Goal: Navigation & Orientation: Find specific page/section

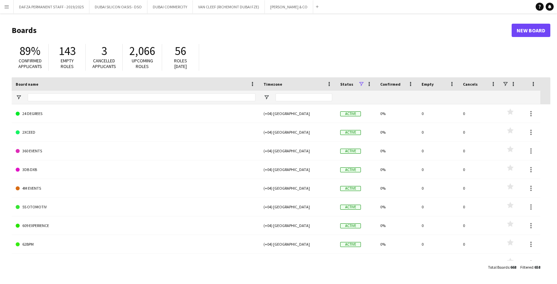
click at [7, 5] on app-icon "Menu" at bounding box center [6, 6] width 5 height 5
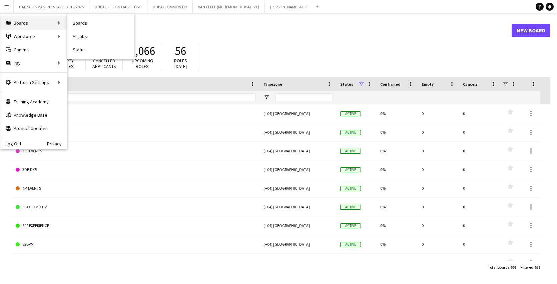
click at [20, 23] on div "Boards Boards" at bounding box center [33, 22] width 67 height 13
click at [88, 24] on link "Boards" at bounding box center [100, 22] width 67 height 13
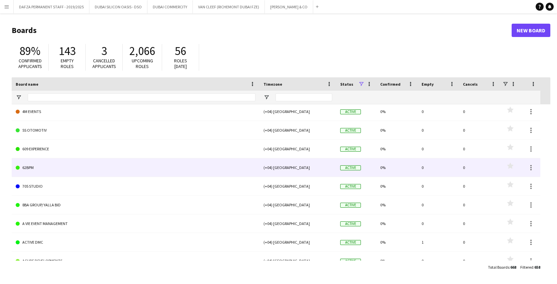
scroll to position [164, 0]
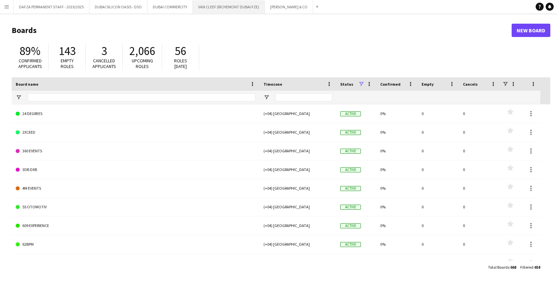
click at [218, 5] on button "VAN CLEEF (RICHEMONT DUBAI FZE) Close" at bounding box center [229, 6] width 72 height 13
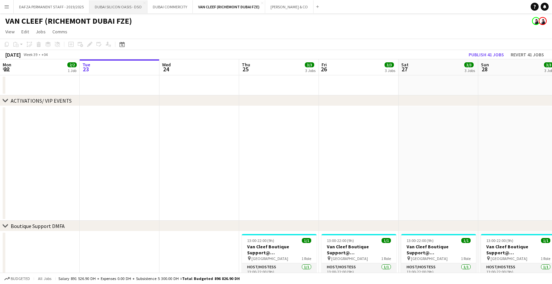
click at [108, 10] on button "DUBAI SILICON OASIS - DSO Close" at bounding box center [118, 6] width 58 height 13
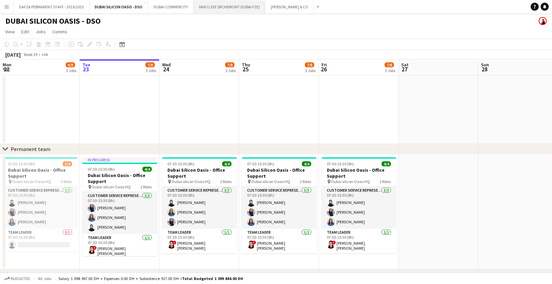
click at [258, 6] on button "VAN CLEEF (RICHEMONT DUBAI FZE) Close" at bounding box center [230, 6] width 72 height 13
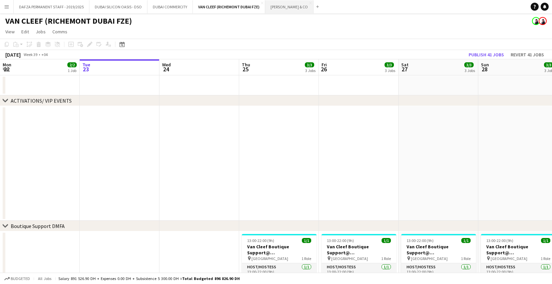
click at [278, 6] on button "[PERSON_NAME] & CO Close" at bounding box center [289, 6] width 48 height 13
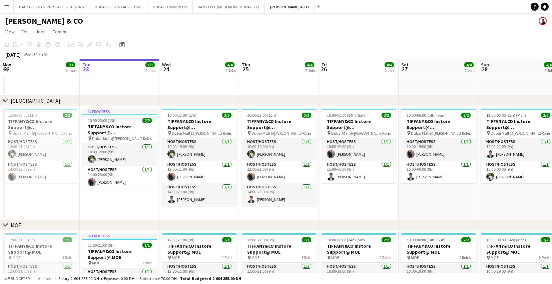
click at [5, 7] on app-icon "Menu" at bounding box center [6, 6] width 5 height 5
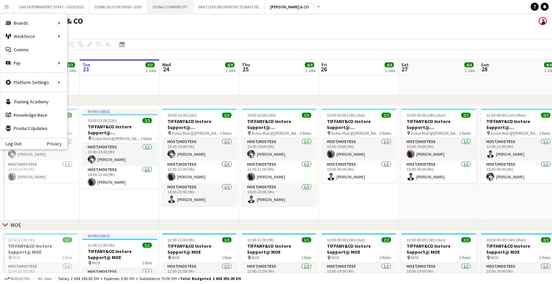
click at [171, 6] on button "[GEOGRAPHIC_DATA] COMMERCITY Close" at bounding box center [169, 6] width 45 height 13
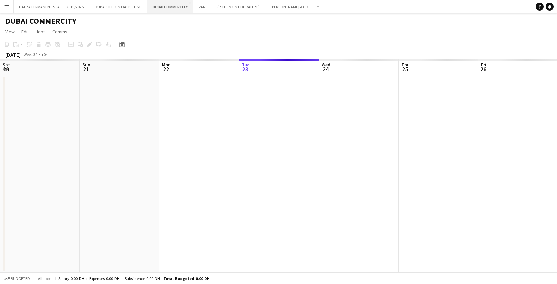
scroll to position [0, 159]
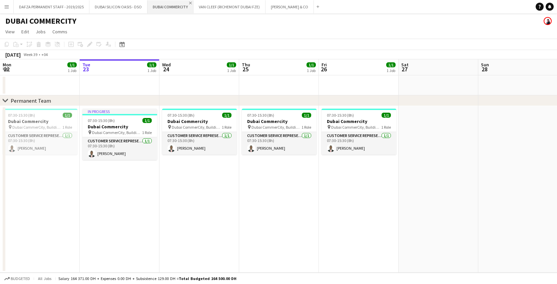
click at [189, 3] on app-icon "Close" at bounding box center [190, 3] width 3 height 3
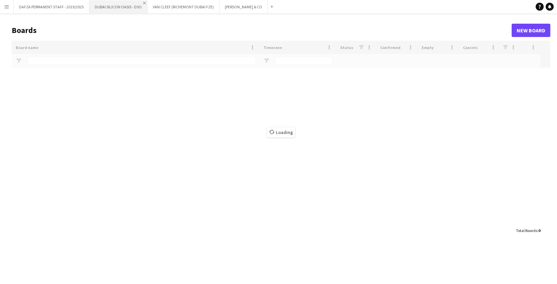
click at [143, 3] on app-icon "Close" at bounding box center [144, 3] width 3 height 3
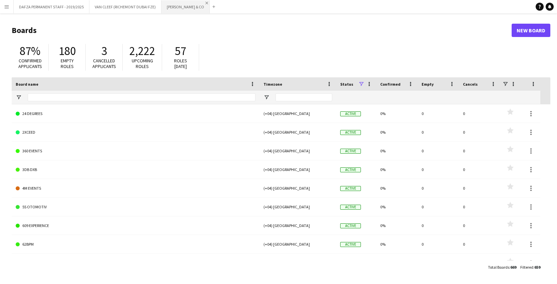
click at [206, 3] on app-icon "Close" at bounding box center [207, 3] width 3 height 3
click at [37, 6] on button "DAFZA PERMANENT STAFF - 2019/2025 Close" at bounding box center [52, 6] width 76 height 13
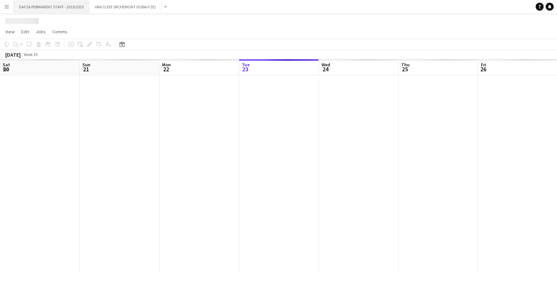
scroll to position [0, 159]
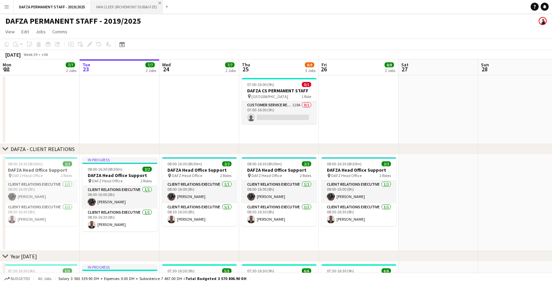
click at [159, 3] on app-icon "Close" at bounding box center [159, 3] width 3 height 3
click at [86, 3] on app-icon "Close" at bounding box center [87, 3] width 3 height 3
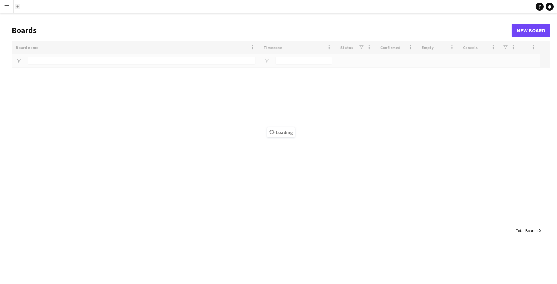
click at [17, 7] on app-icon "Add" at bounding box center [17, 6] width 3 height 3
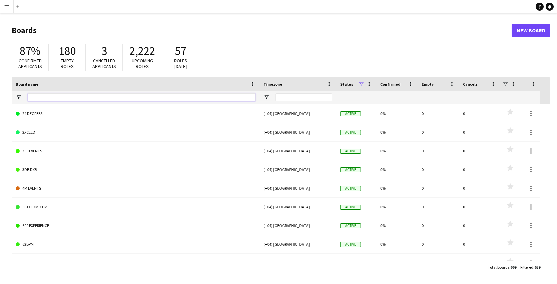
click at [68, 96] on input "Board name Filter Input" at bounding box center [142, 97] width 228 height 8
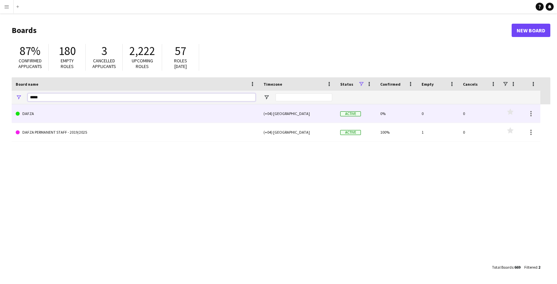
type input "*****"
click at [35, 112] on link "DAFZA" at bounding box center [136, 113] width 240 height 19
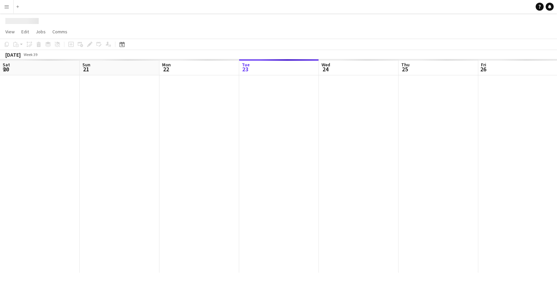
scroll to position [0, 159]
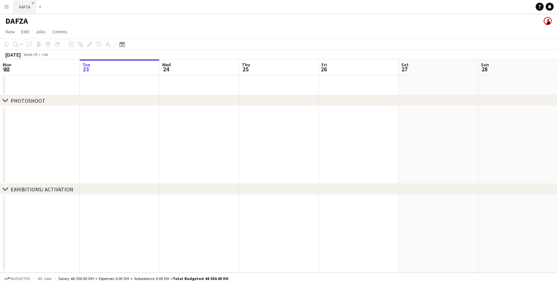
click at [33, 4] on app-icon "Close" at bounding box center [33, 3] width 3 height 3
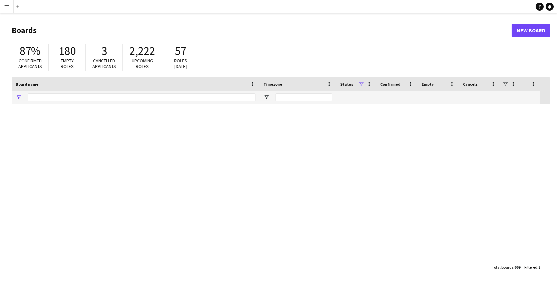
type input "*****"
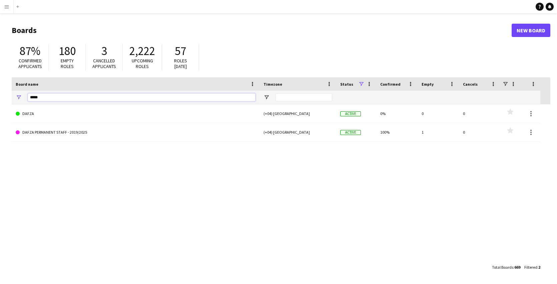
click at [92, 100] on input "*****" at bounding box center [142, 97] width 228 height 8
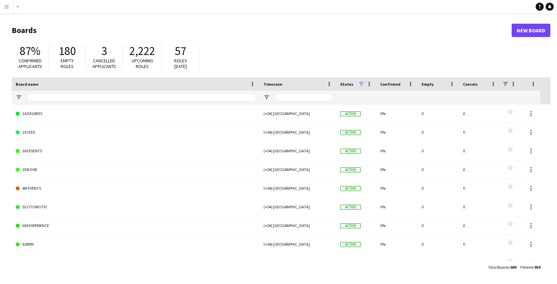
click at [7, 5] on app-icon "Menu" at bounding box center [6, 6] width 5 height 5
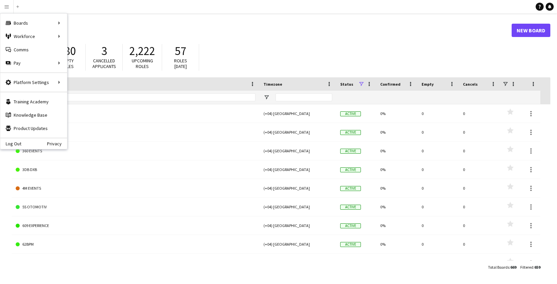
click at [283, 31] on h1 "Boards" at bounding box center [262, 30] width 500 height 10
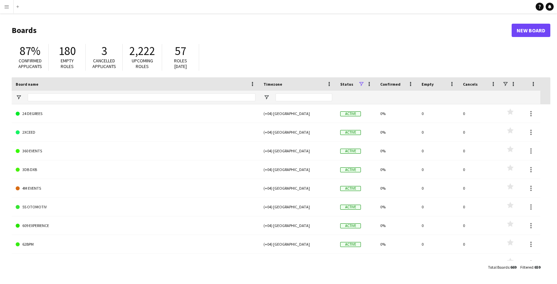
click at [9, 9] on app-icon "Menu" at bounding box center [6, 6] width 5 height 5
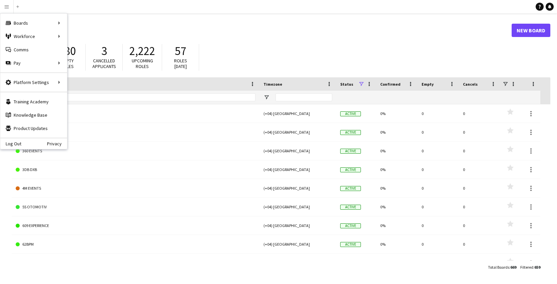
click at [136, 24] on header "Boards New Board" at bounding box center [281, 30] width 539 height 21
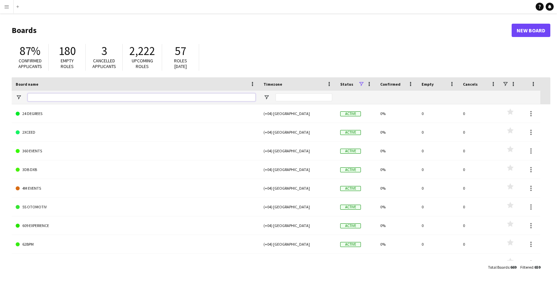
click at [52, 97] on input "Board name Filter Input" at bounding box center [142, 97] width 228 height 8
type input "*****"
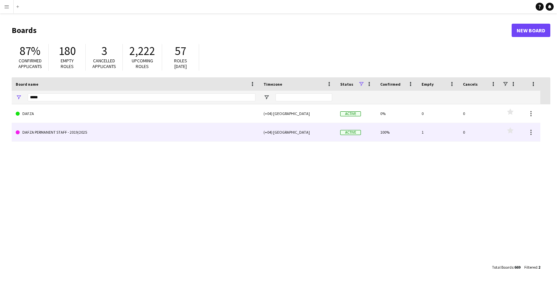
click at [28, 137] on link "DAFZA PERMANENT STAFF - 2019/2025" at bounding box center [136, 132] width 240 height 19
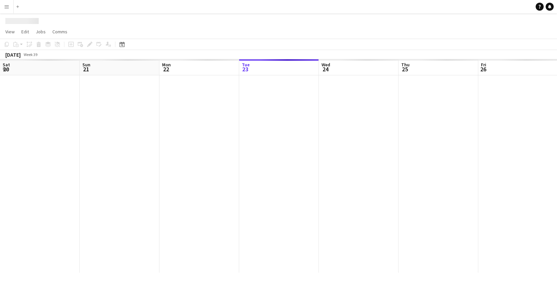
scroll to position [0, 159]
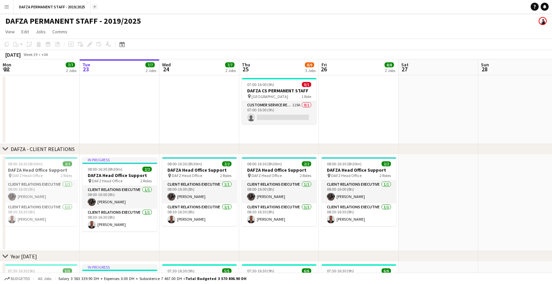
click at [93, 6] on app-icon "Add" at bounding box center [94, 6] width 3 height 3
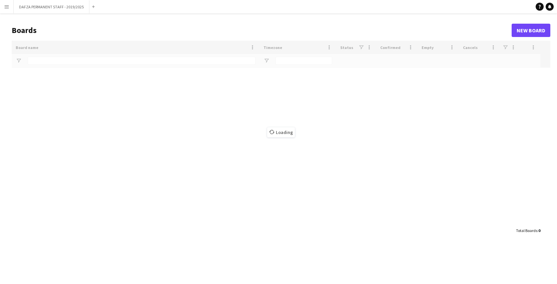
click at [77, 59] on div "Loading" at bounding box center [281, 133] width 539 height 184
type input "*****"
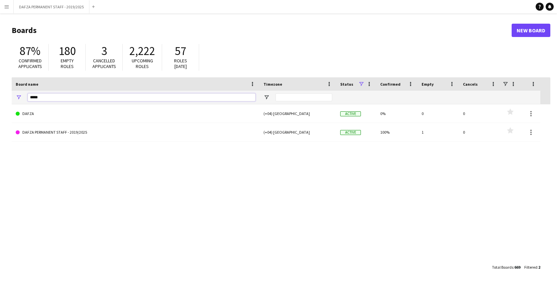
click at [75, 96] on input "*****" at bounding box center [142, 97] width 228 height 8
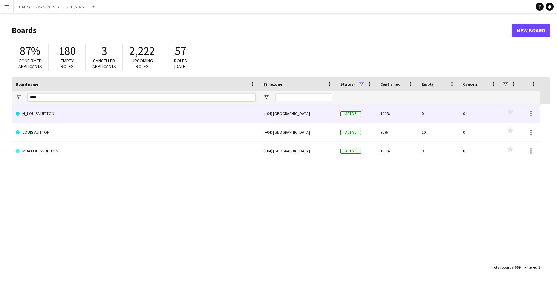
type input "****"
click at [45, 117] on link "H_LOUIS VUITTON" at bounding box center [136, 113] width 240 height 19
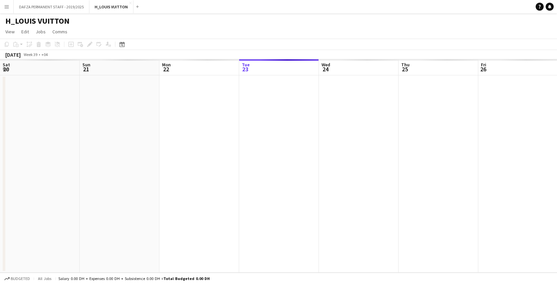
scroll to position [0, 159]
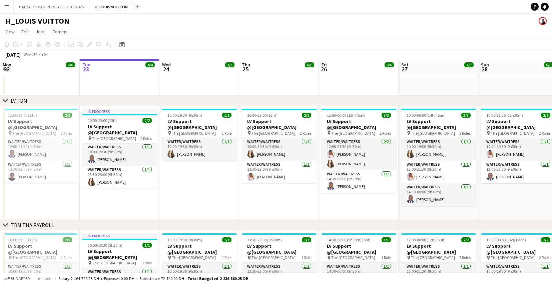
click at [135, 8] on button "Add" at bounding box center [137, 6] width 5 height 5
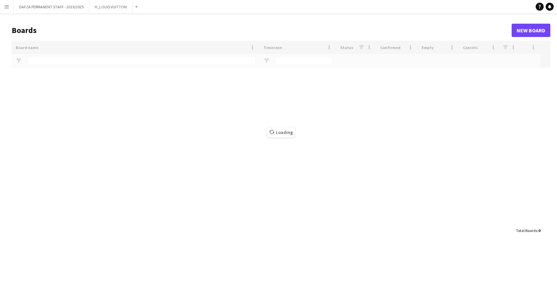
click at [97, 61] on div "Loading" at bounding box center [281, 133] width 539 height 184
type input "****"
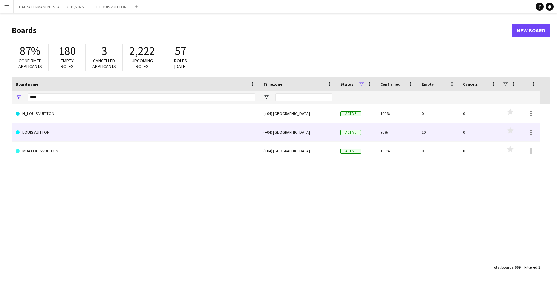
click at [45, 130] on link "LOUIS VUITTON" at bounding box center [136, 132] width 240 height 19
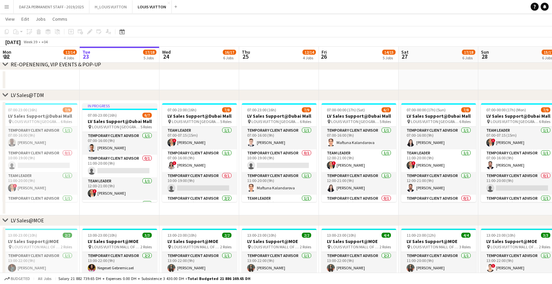
scroll to position [86, 0]
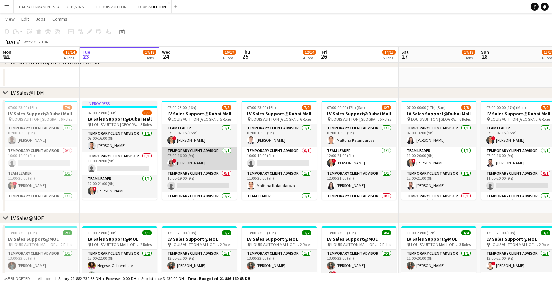
click at [171, 161] on app-user-avatar at bounding box center [172, 163] width 8 height 8
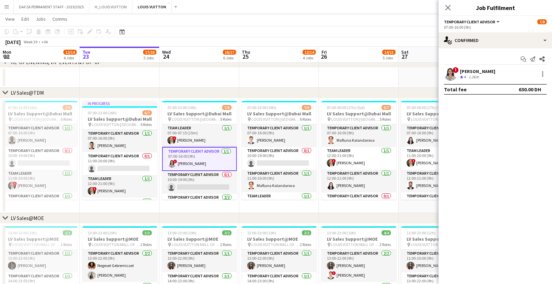
click at [484, 70] on div "[PERSON_NAME]" at bounding box center [477, 71] width 35 height 6
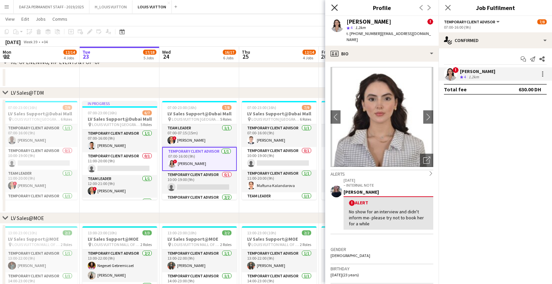
click at [333, 8] on icon "Close pop-in" at bounding box center [334, 7] width 6 height 6
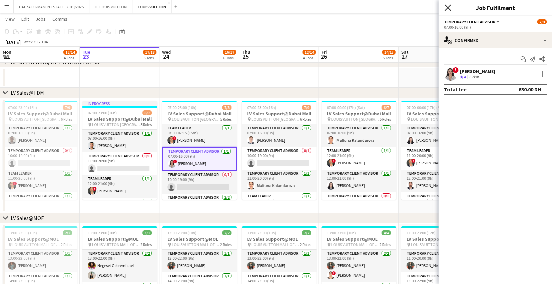
click at [446, 10] on icon "Close pop-in" at bounding box center [448, 7] width 6 height 6
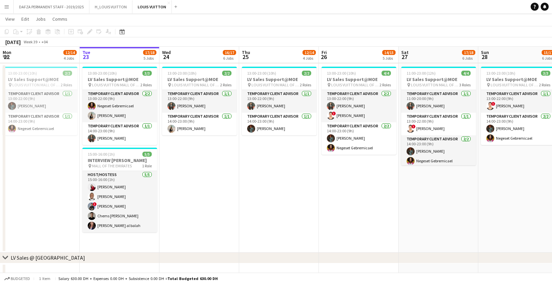
scroll to position [247, 0]
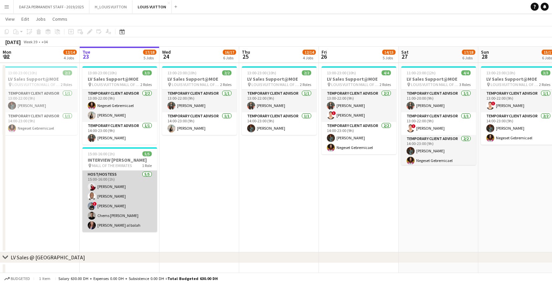
click at [102, 206] on app-card-role "Host/Hostess [DATE] 15:00-16:00 (1h) Valeriia [PERSON_NAME] [PERSON_NAME] ! [PE…" at bounding box center [119, 201] width 75 height 61
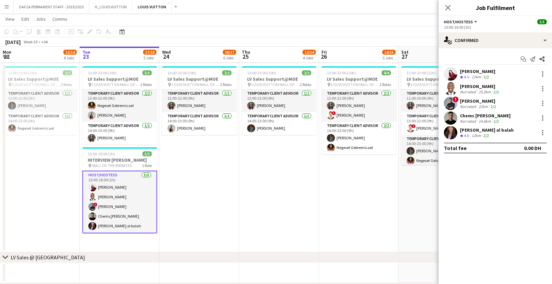
click at [480, 102] on div "[PERSON_NAME]" at bounding box center [478, 101] width 37 height 6
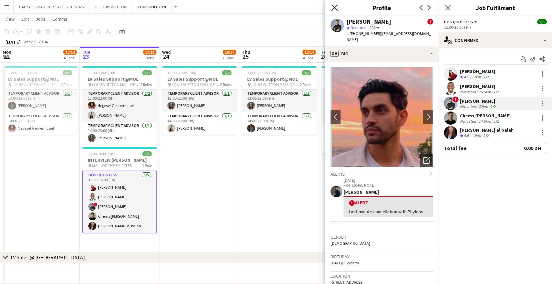
click at [334, 6] on icon at bounding box center [334, 7] width 6 height 6
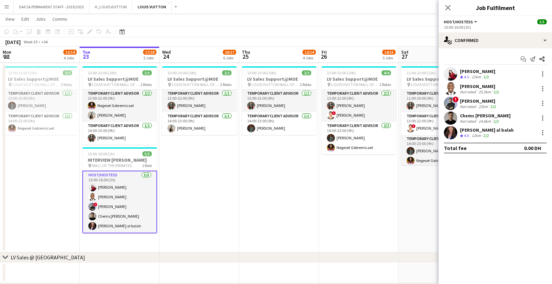
click at [207, 189] on app-date-cell "13:00-23:00 (10h) 2/2 LV Sales Support@MOE pin LOUIS VUITTON MALL OF THE EMIRAT…" at bounding box center [199, 158] width 80 height 189
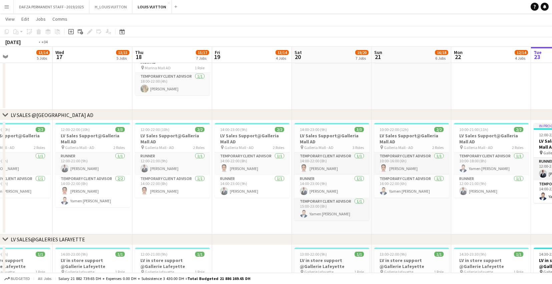
scroll to position [656, 0]
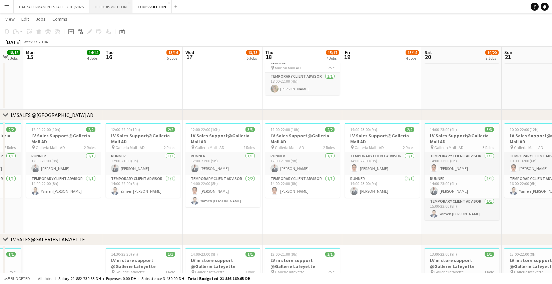
click at [109, 8] on button "H_LOUIS VUITTON Close" at bounding box center [110, 6] width 43 height 13
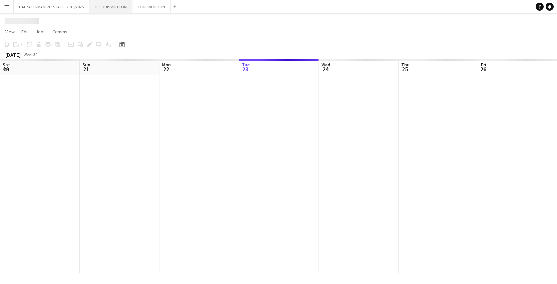
scroll to position [0, 159]
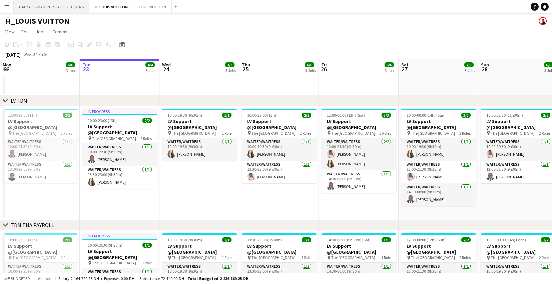
click at [51, 4] on button "DAFZA PERMANENT STAFF - 2019/2025 Close" at bounding box center [52, 6] width 76 height 13
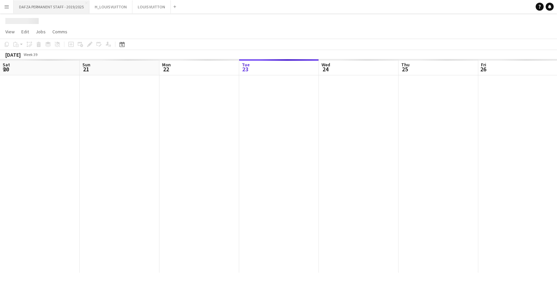
scroll to position [0, 159]
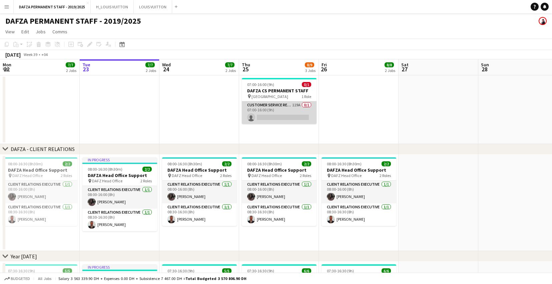
click at [278, 117] on app-card-role "Customer Service Representative 119A 0/1 07:00-16:00 (9h) single-neutral-actions" at bounding box center [279, 112] width 75 height 23
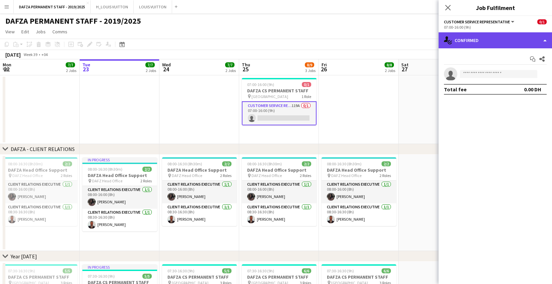
click at [542, 39] on div "single-neutral-actions-check-2 Confirmed" at bounding box center [495, 40] width 113 height 16
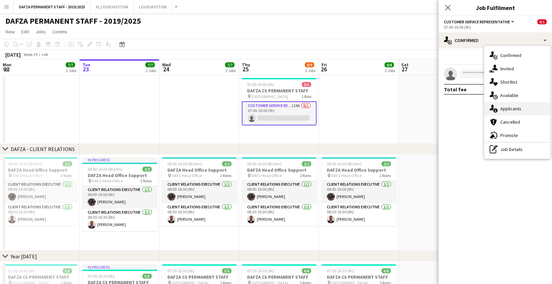
click at [507, 112] on div "single-neutral-actions-information Applicants" at bounding box center [517, 108] width 66 height 13
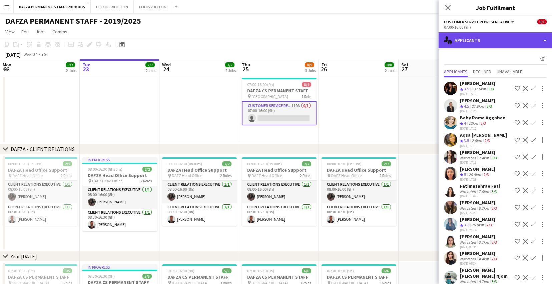
click at [532, 39] on div "single-neutral-actions-information Applicants" at bounding box center [495, 40] width 113 height 16
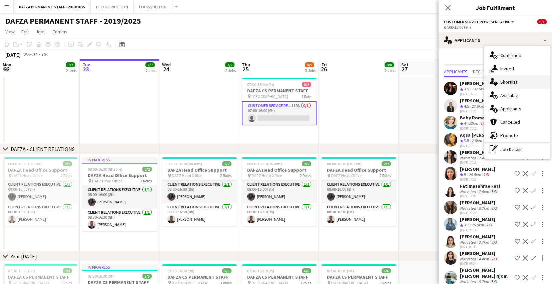
click at [516, 85] on div "single-neutral-actions-heart Shortlist" at bounding box center [517, 81] width 66 height 13
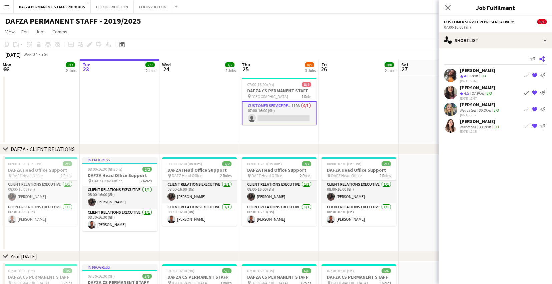
click at [543, 61] on icon at bounding box center [542, 58] width 5 height 5
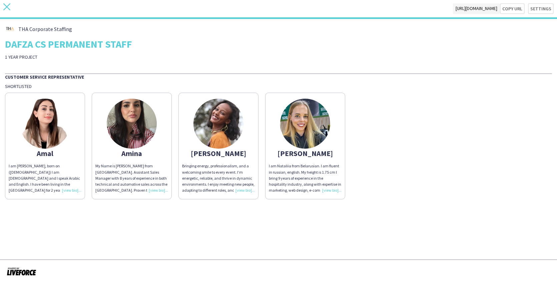
click at [7, 8] on icon "close" at bounding box center [6, 6] width 7 height 7
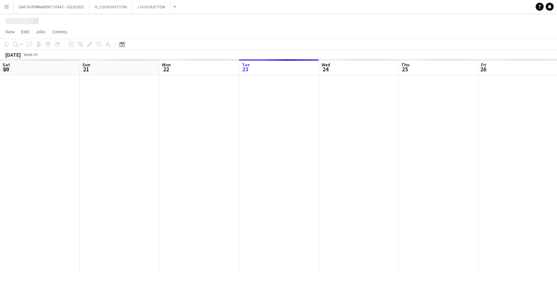
scroll to position [0, 159]
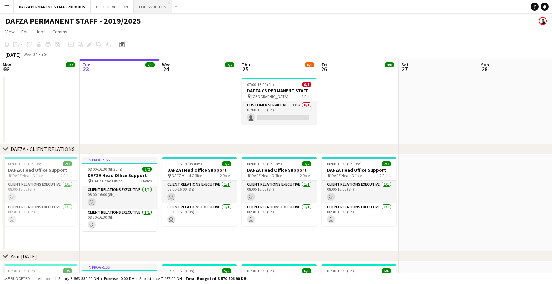
click at [143, 5] on button "LOUIS VUITTON Close" at bounding box center [153, 6] width 38 height 13
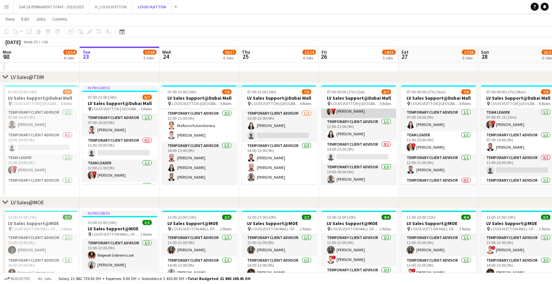
scroll to position [57, 0]
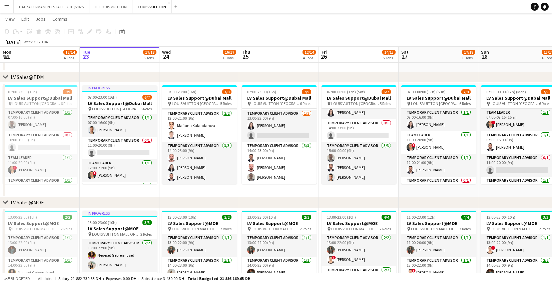
drag, startPoint x: 450, startPoint y: 74, endPoint x: 396, endPoint y: 77, distance: 53.8
click at [396, 77] on div "chevron-right LV Sales@TDM" at bounding box center [276, 77] width 552 height 11
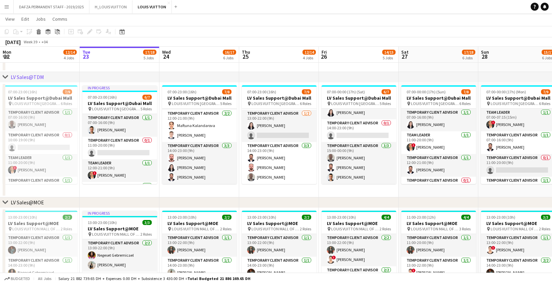
drag, startPoint x: 375, startPoint y: 73, endPoint x: 362, endPoint y: 74, distance: 13.8
click at [361, 74] on div "chevron-right LV Sales@TDM" at bounding box center [276, 77] width 552 height 11
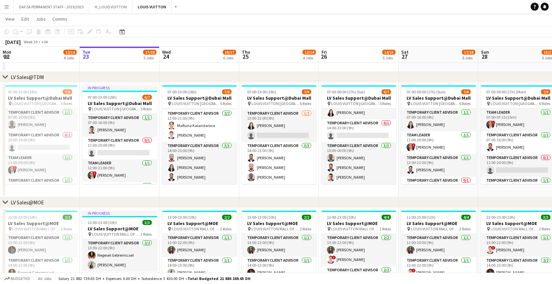
drag, startPoint x: 443, startPoint y: 74, endPoint x: 323, endPoint y: 82, distance: 120.7
click at [323, 82] on div "chevron-right LV Sales@TDM" at bounding box center [276, 77] width 552 height 11
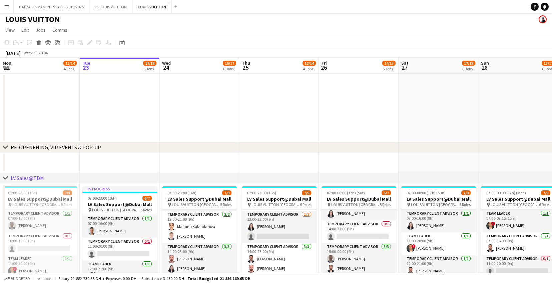
scroll to position [3, 0]
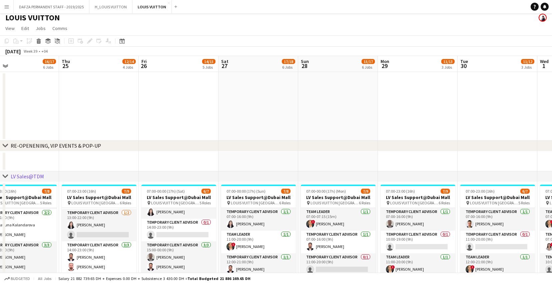
drag, startPoint x: 448, startPoint y: 115, endPoint x: 268, endPoint y: 103, distance: 180.6
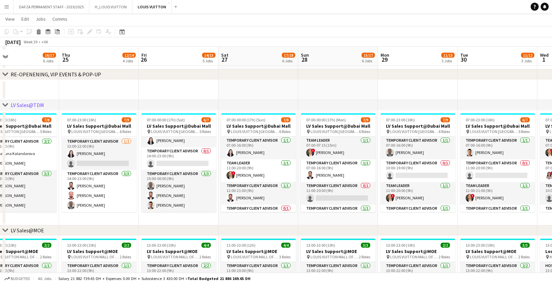
scroll to position [77, 0]
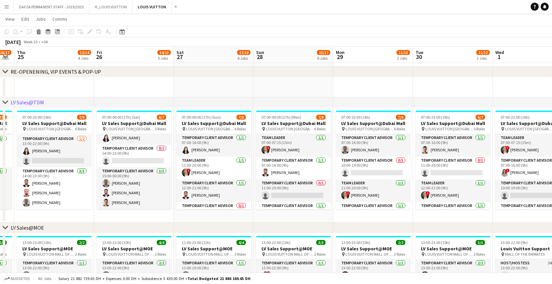
drag, startPoint x: 447, startPoint y: 88, endPoint x: 399, endPoint y: 83, distance: 48.6
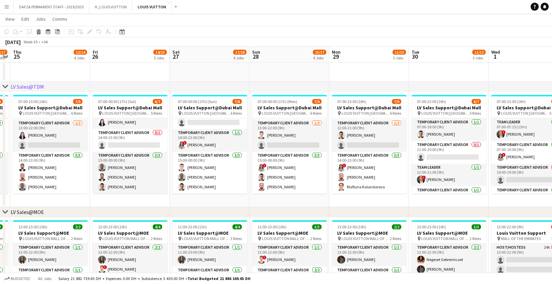
scroll to position [0, 248]
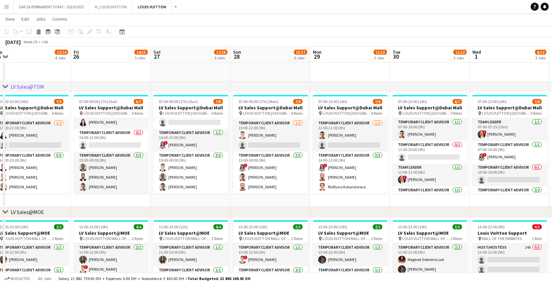
drag, startPoint x: 469, startPoint y: 77, endPoint x: 329, endPoint y: 84, distance: 140.0
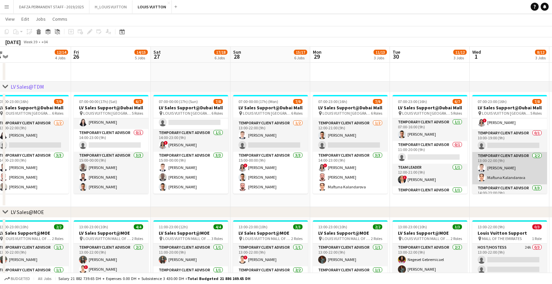
scroll to position [62, 0]
